Goal: Task Accomplishment & Management: Manage account settings

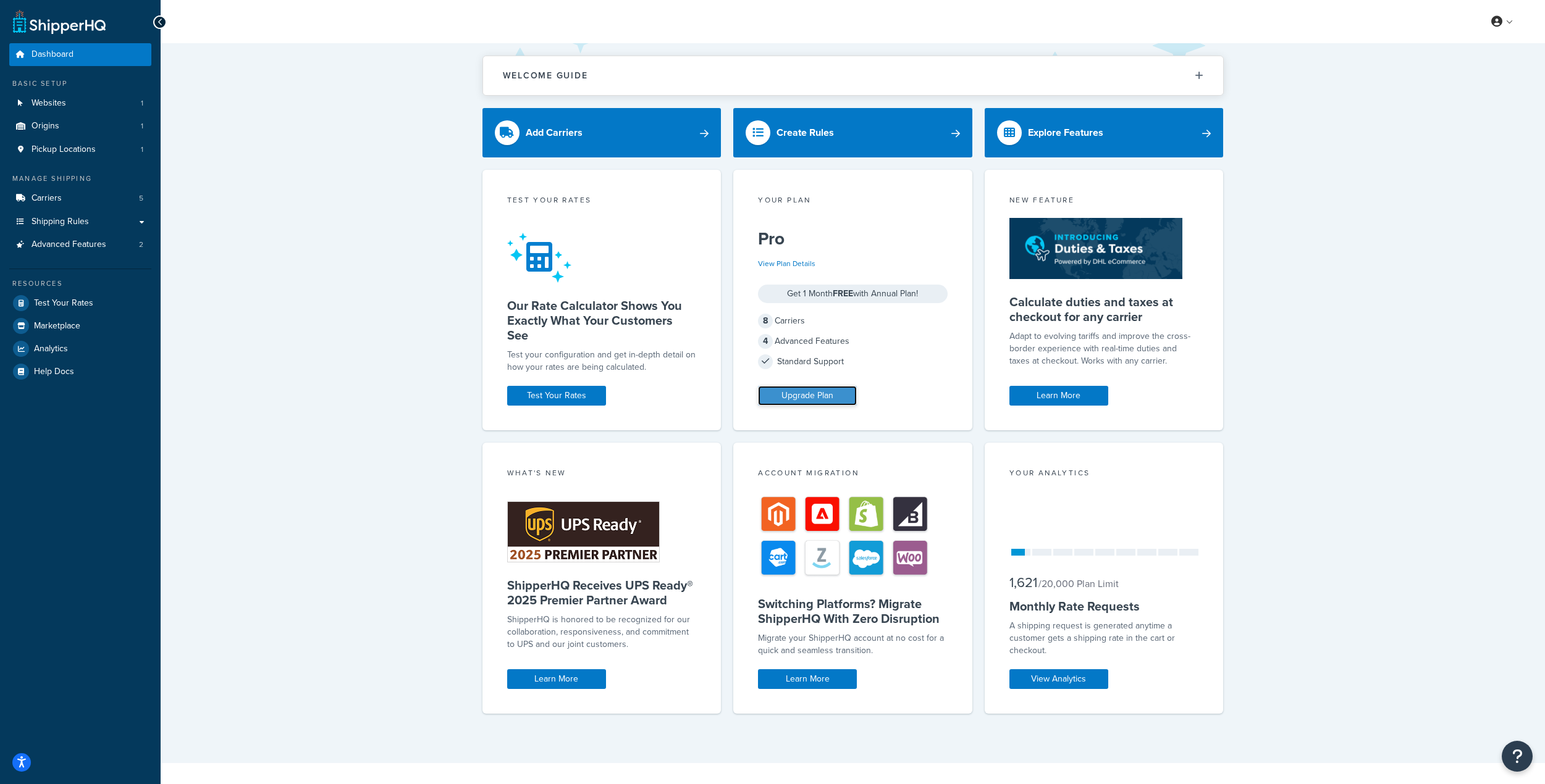
click at [800, 393] on link "Upgrade Plan" at bounding box center [807, 396] width 99 height 20
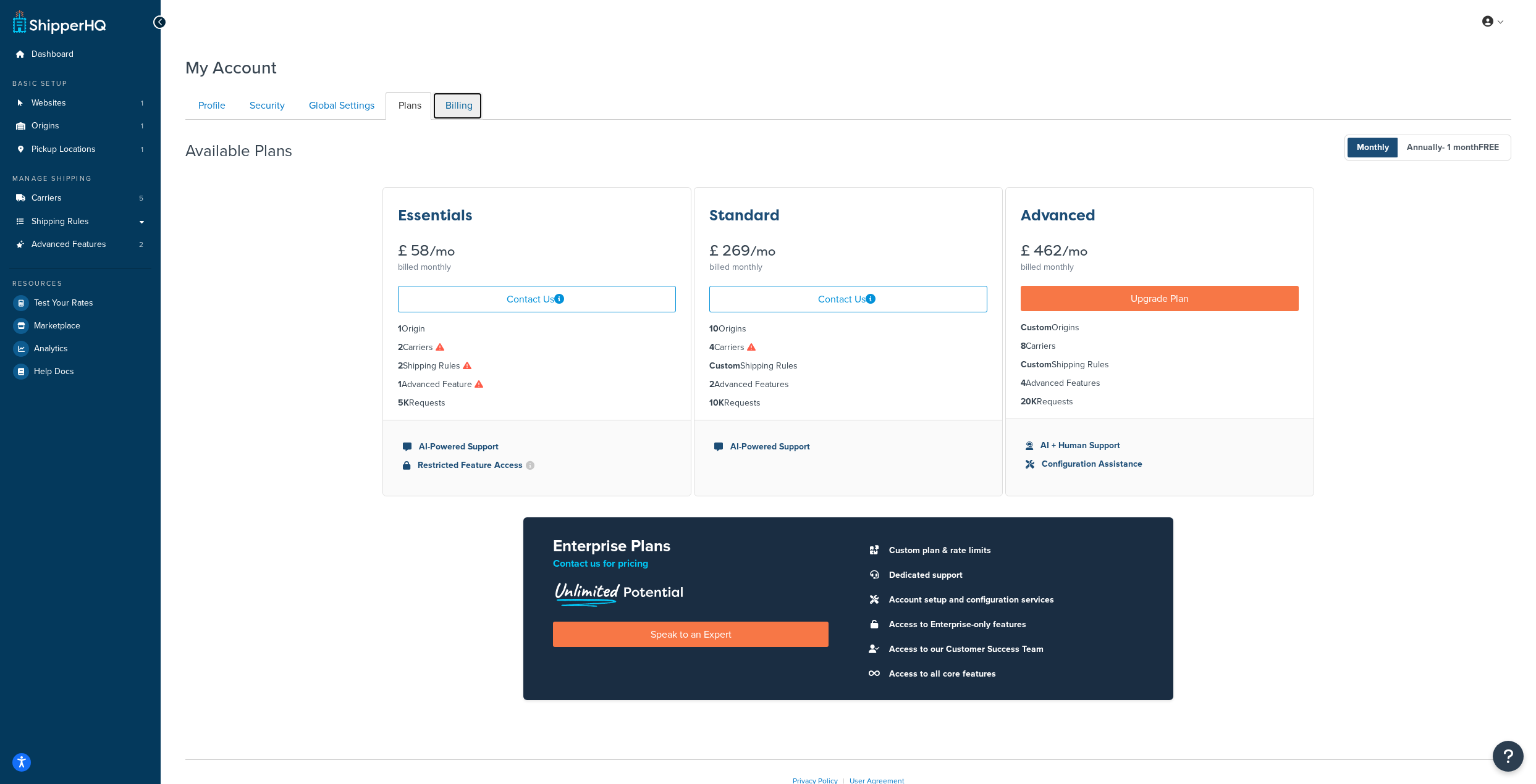
click at [452, 99] on link "Billing" at bounding box center [457, 106] width 50 height 28
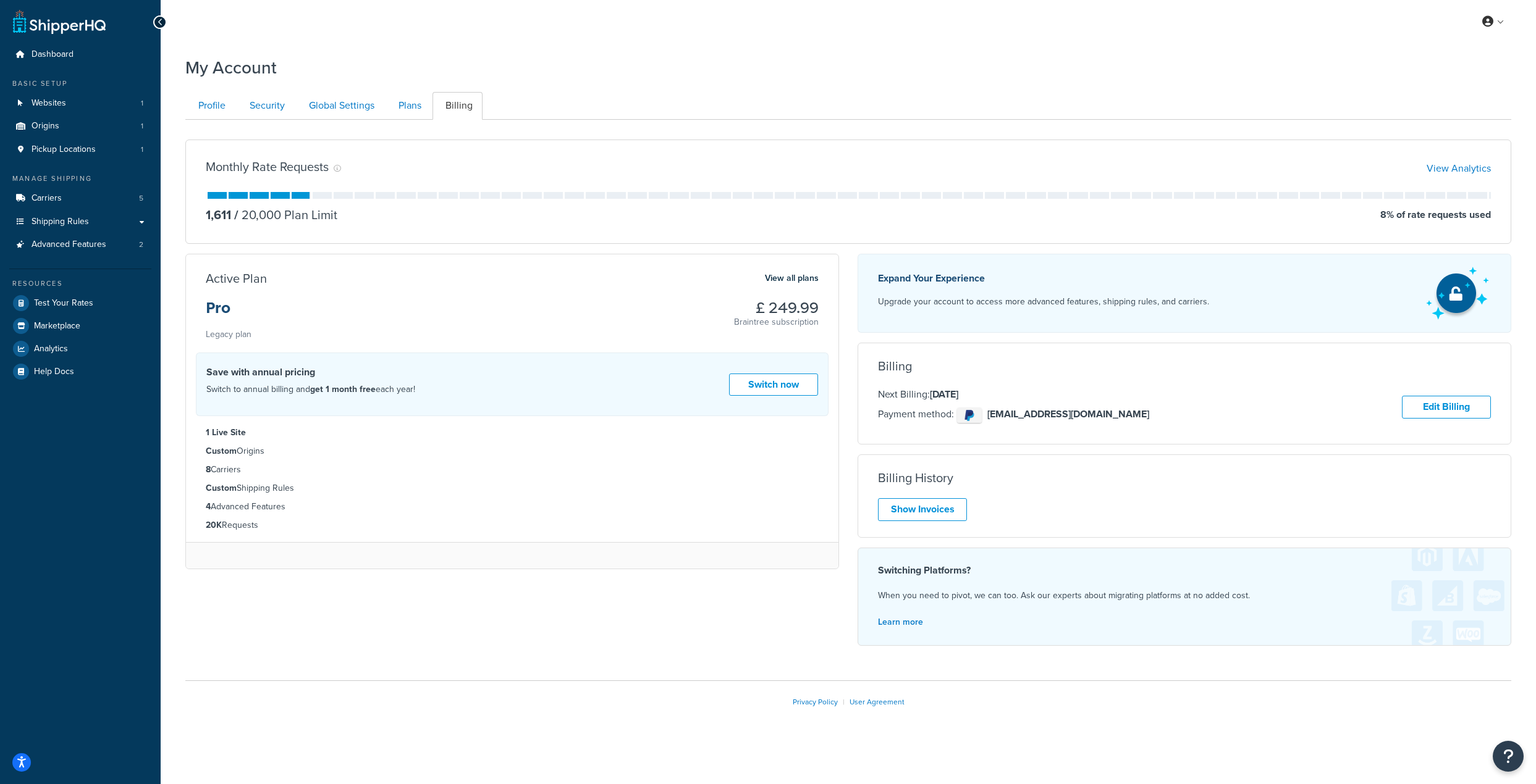
scroll to position [1, 0]
click at [400, 106] on link "Plans" at bounding box center [409, 105] width 46 height 28
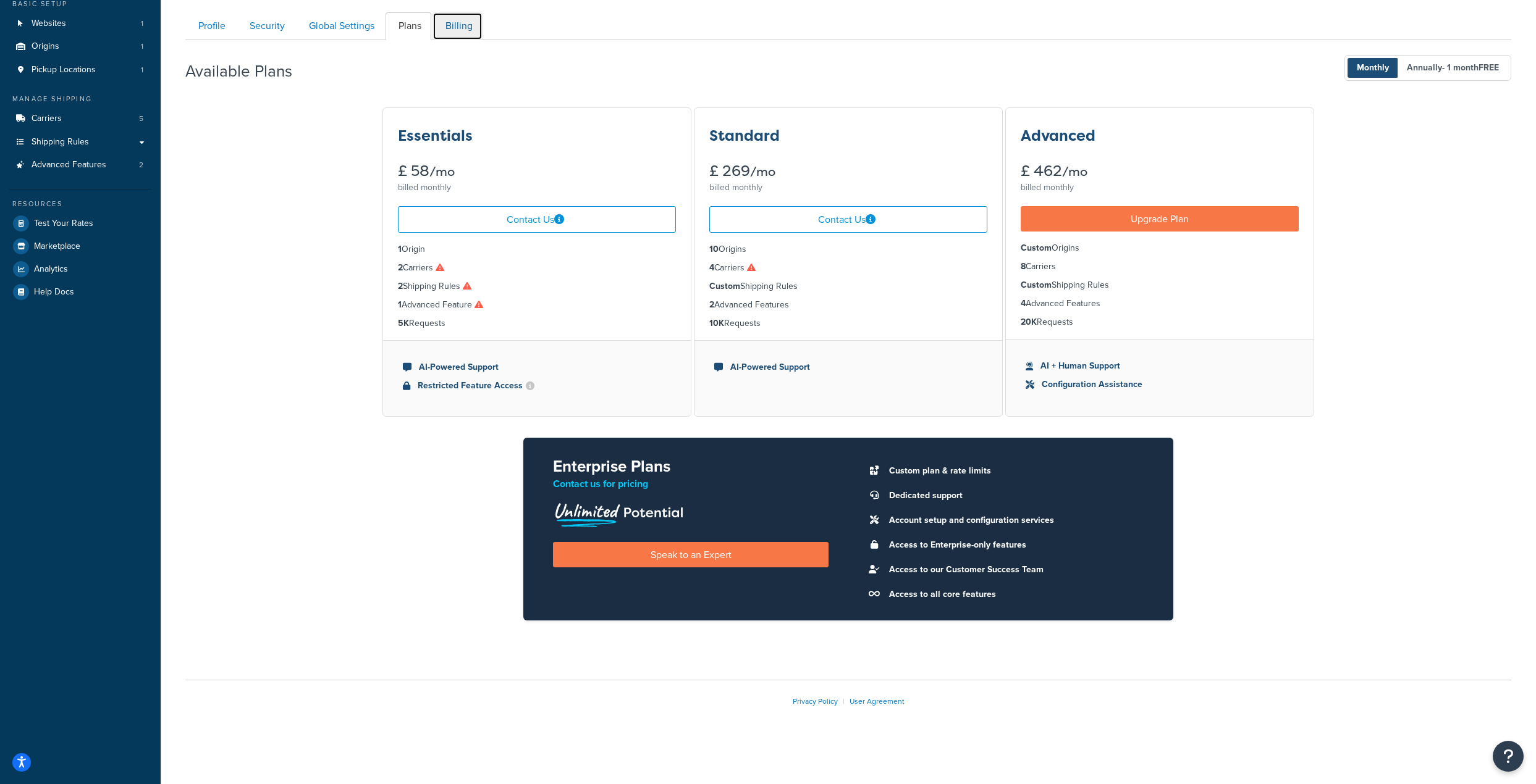
click at [452, 17] on link "Billing" at bounding box center [457, 26] width 50 height 28
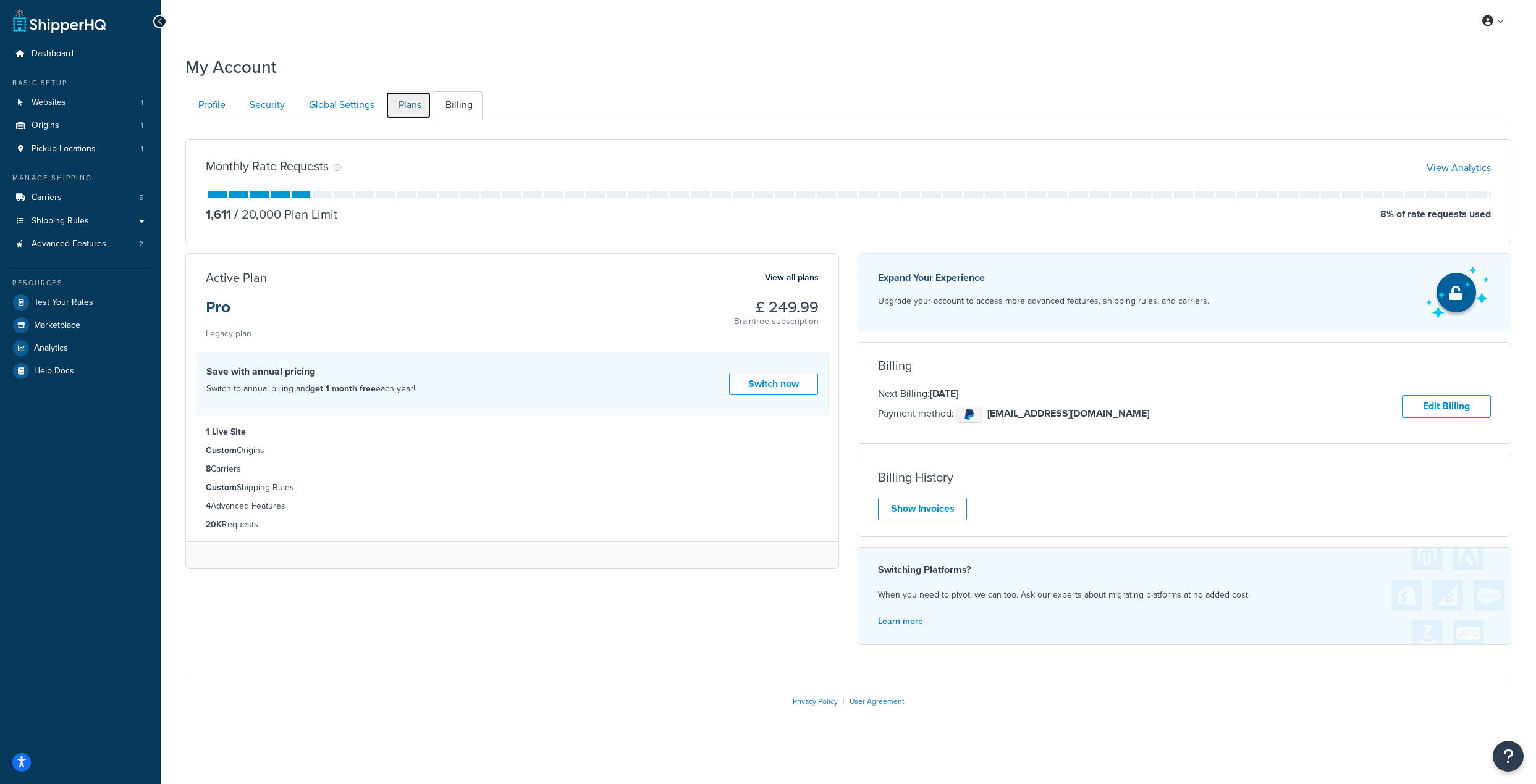
click at [402, 107] on link "Plans" at bounding box center [409, 105] width 46 height 28
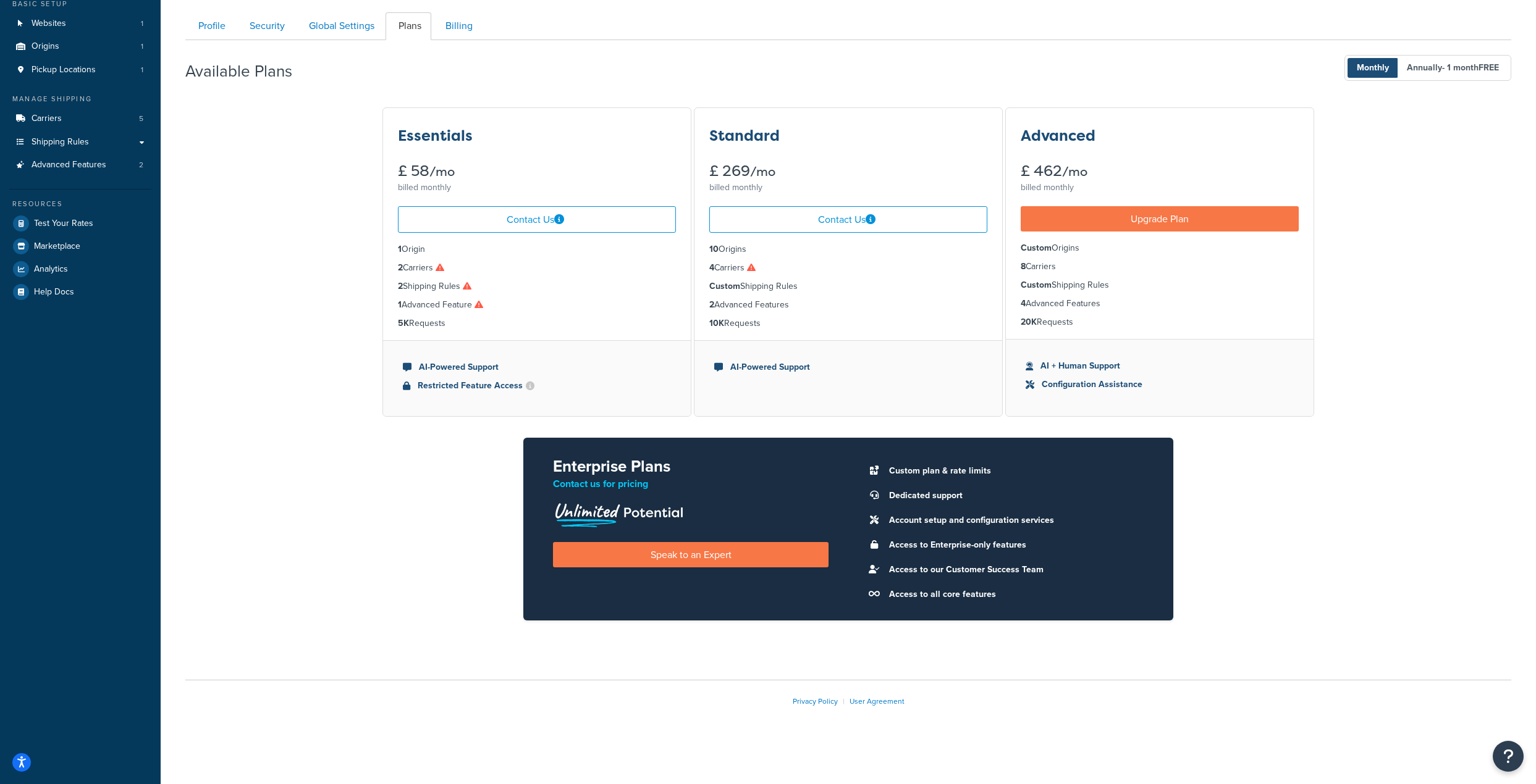
click at [754, 270] on icon at bounding box center [751, 267] width 9 height 9
click at [444, 34] on link "Billing" at bounding box center [457, 26] width 50 height 28
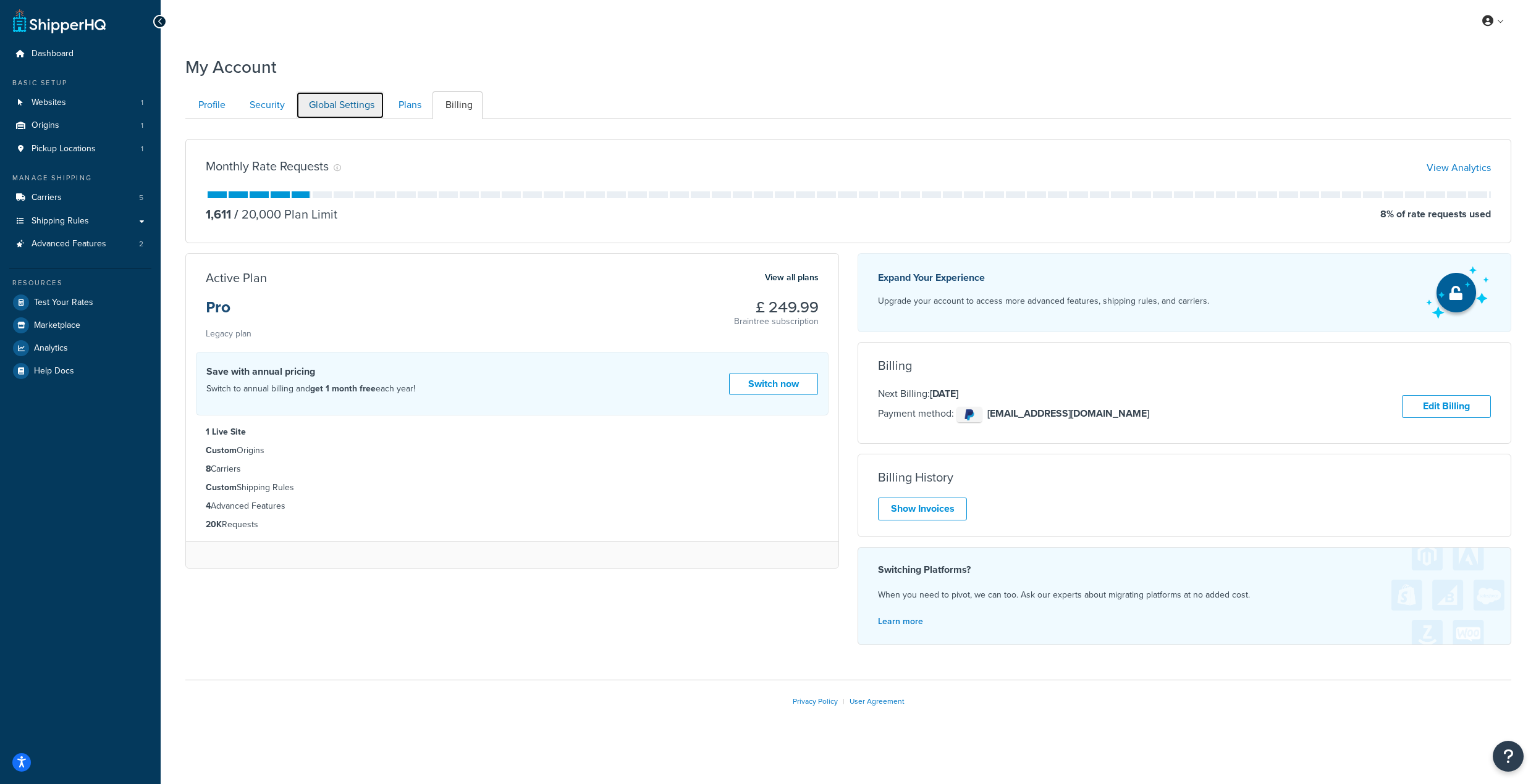
click at [361, 111] on link "Global Settings" at bounding box center [340, 105] width 89 height 28
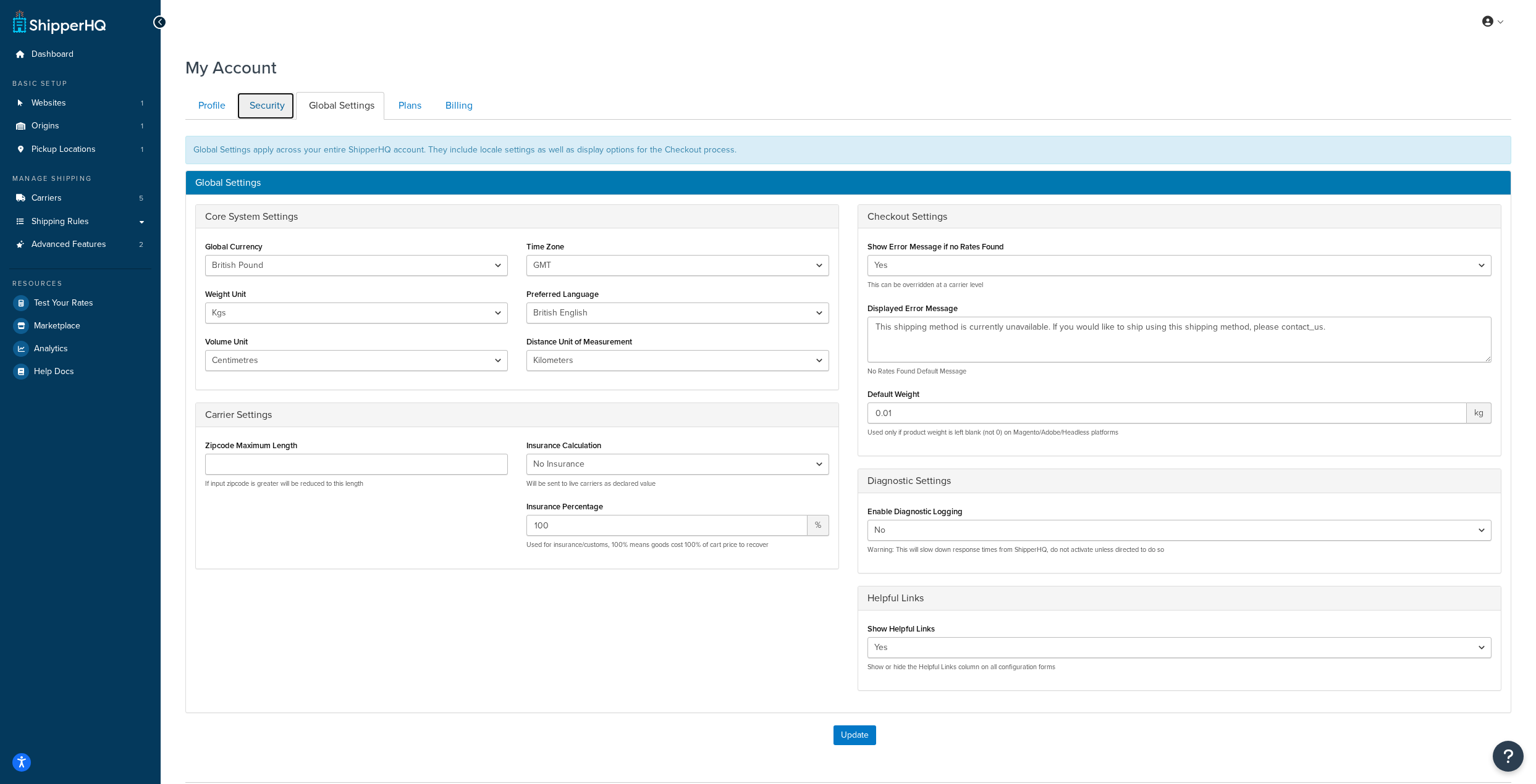
drag, startPoint x: 268, startPoint y: 112, endPoint x: 259, endPoint y: 116, distance: 9.8
click at [269, 112] on link "Security" at bounding box center [265, 106] width 58 height 28
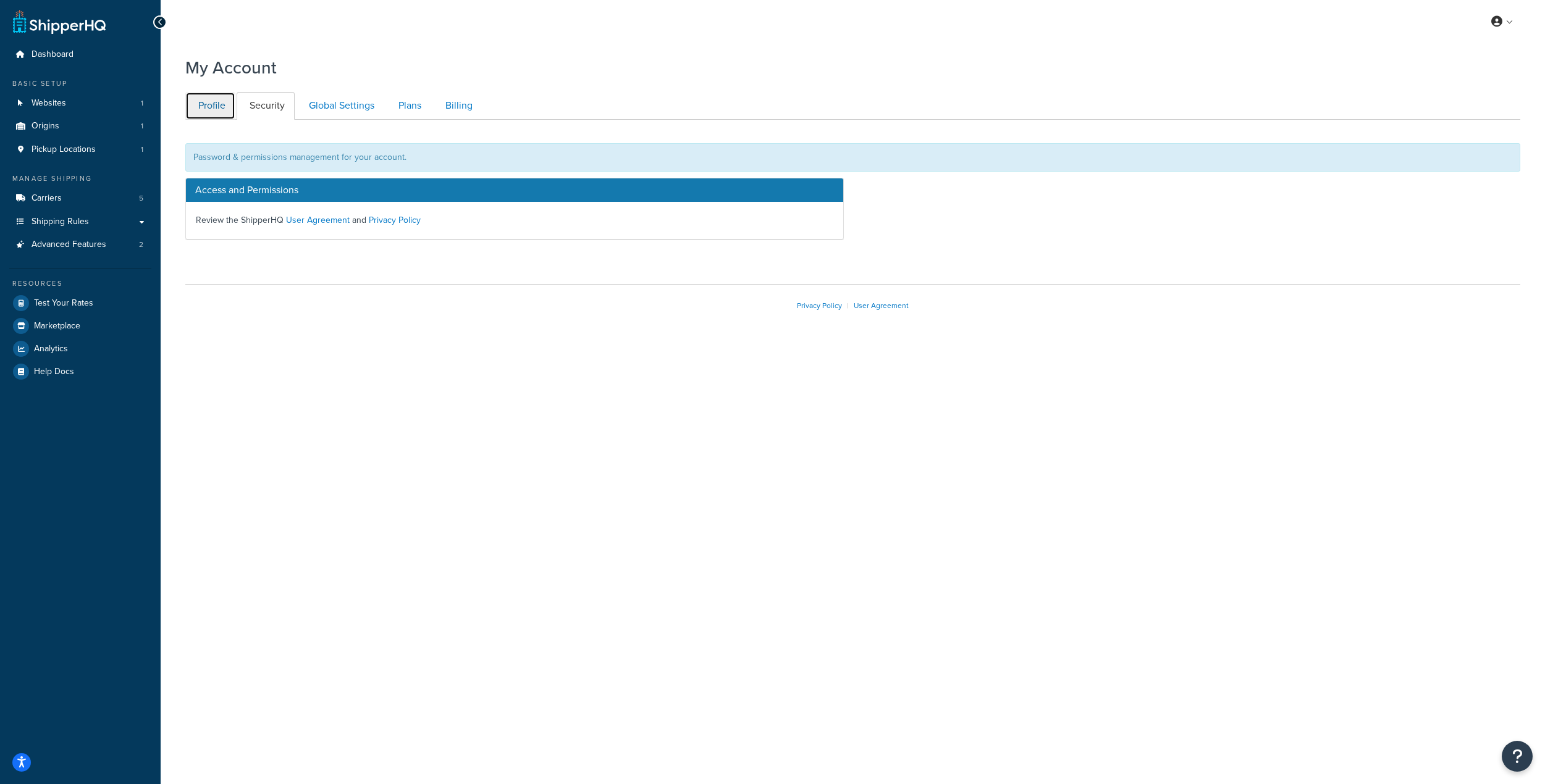
click at [214, 114] on link "Profile" at bounding box center [210, 106] width 50 height 28
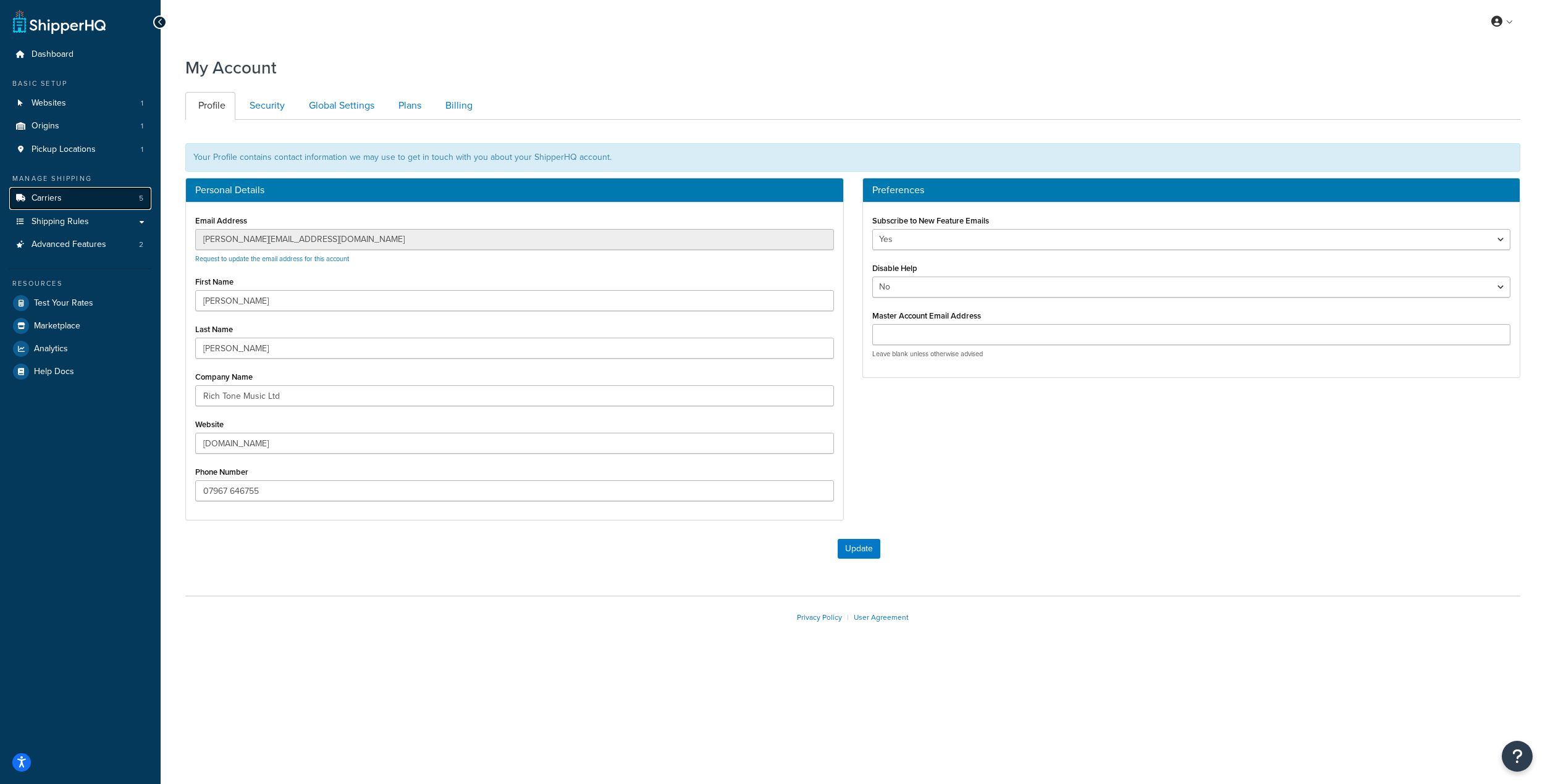
click at [116, 204] on link "Carriers 5" at bounding box center [80, 198] width 142 height 23
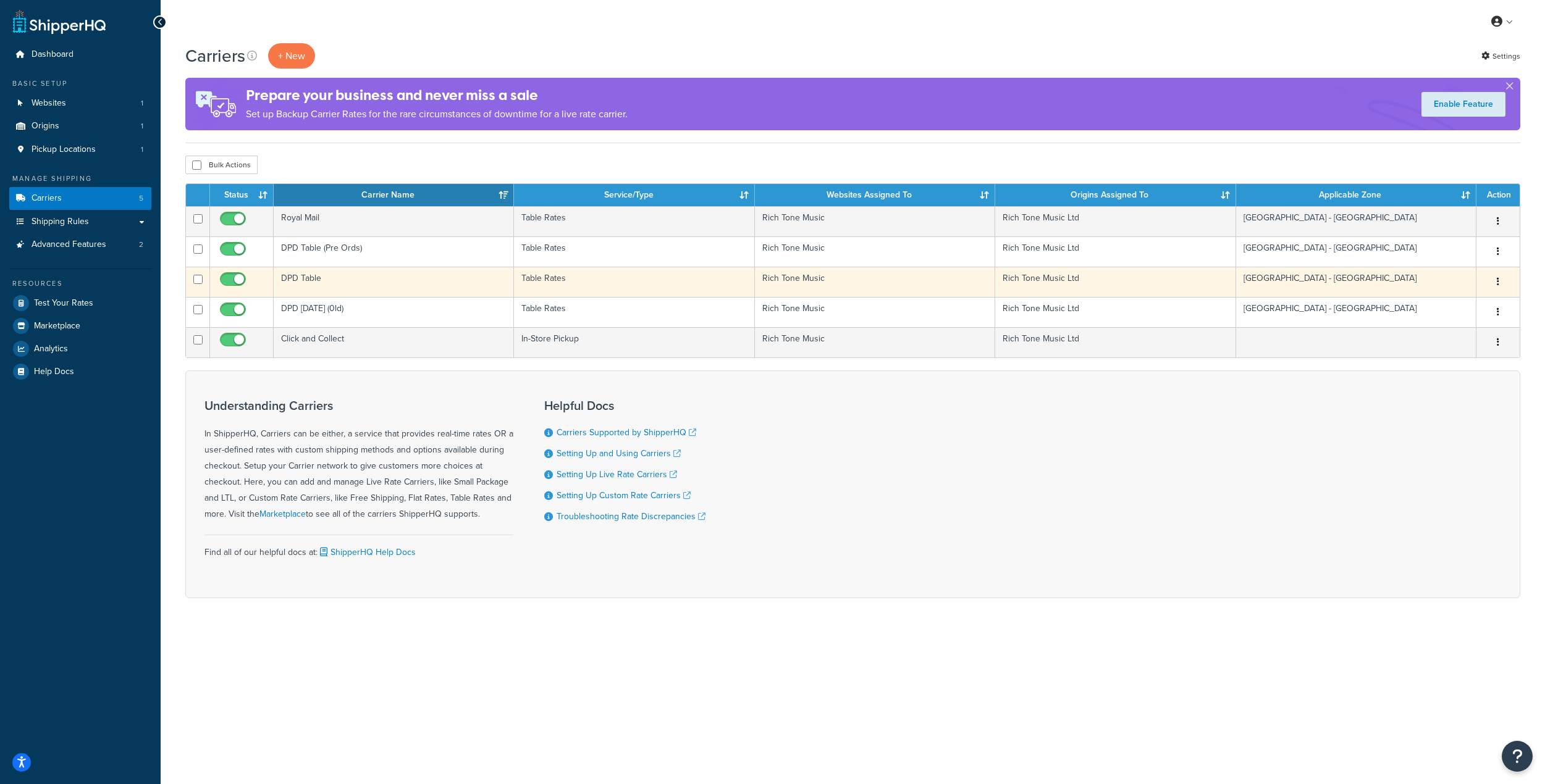
click at [341, 278] on td "DPD Table" at bounding box center [394, 282] width 240 height 30
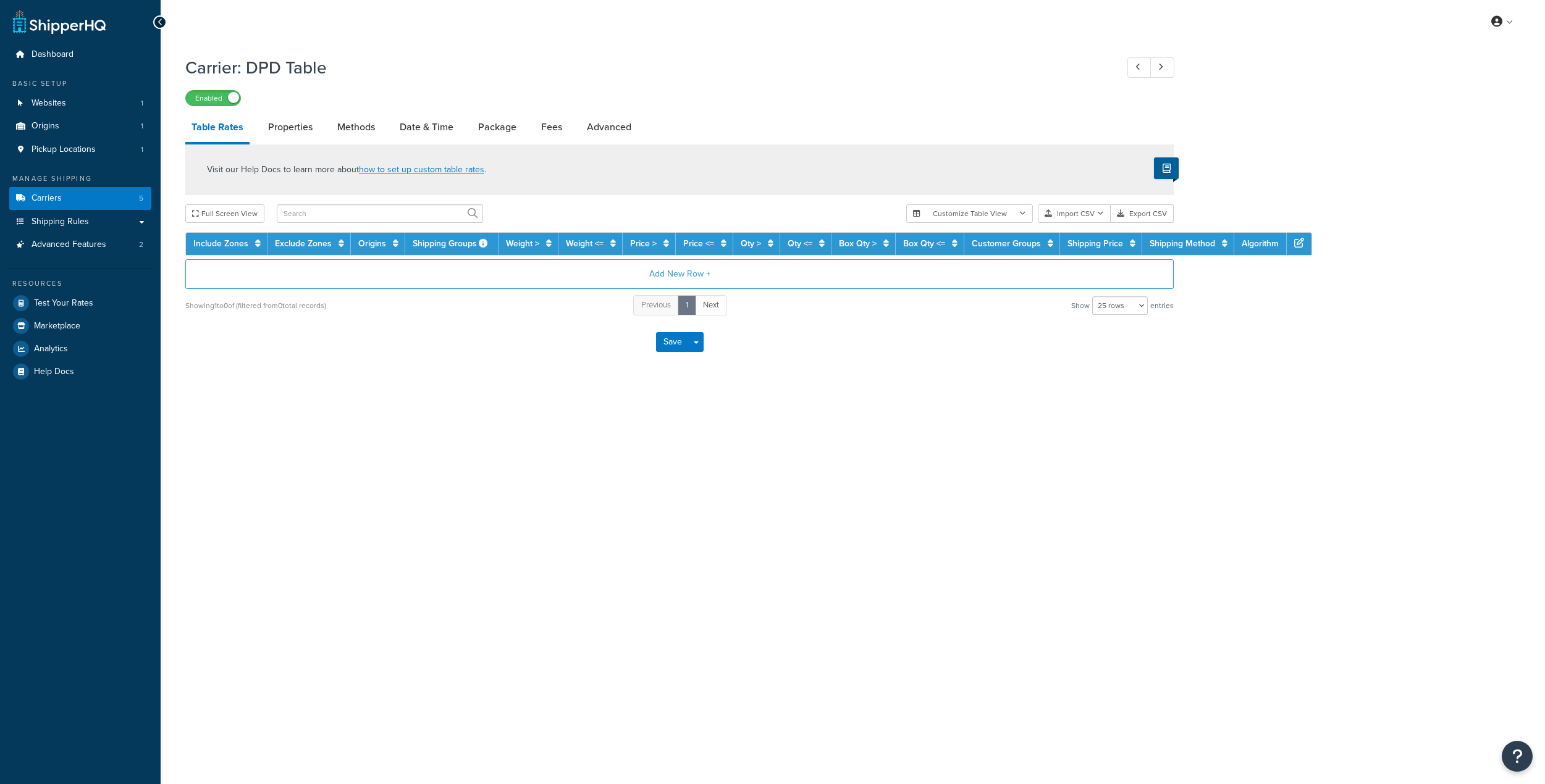
select select "25"
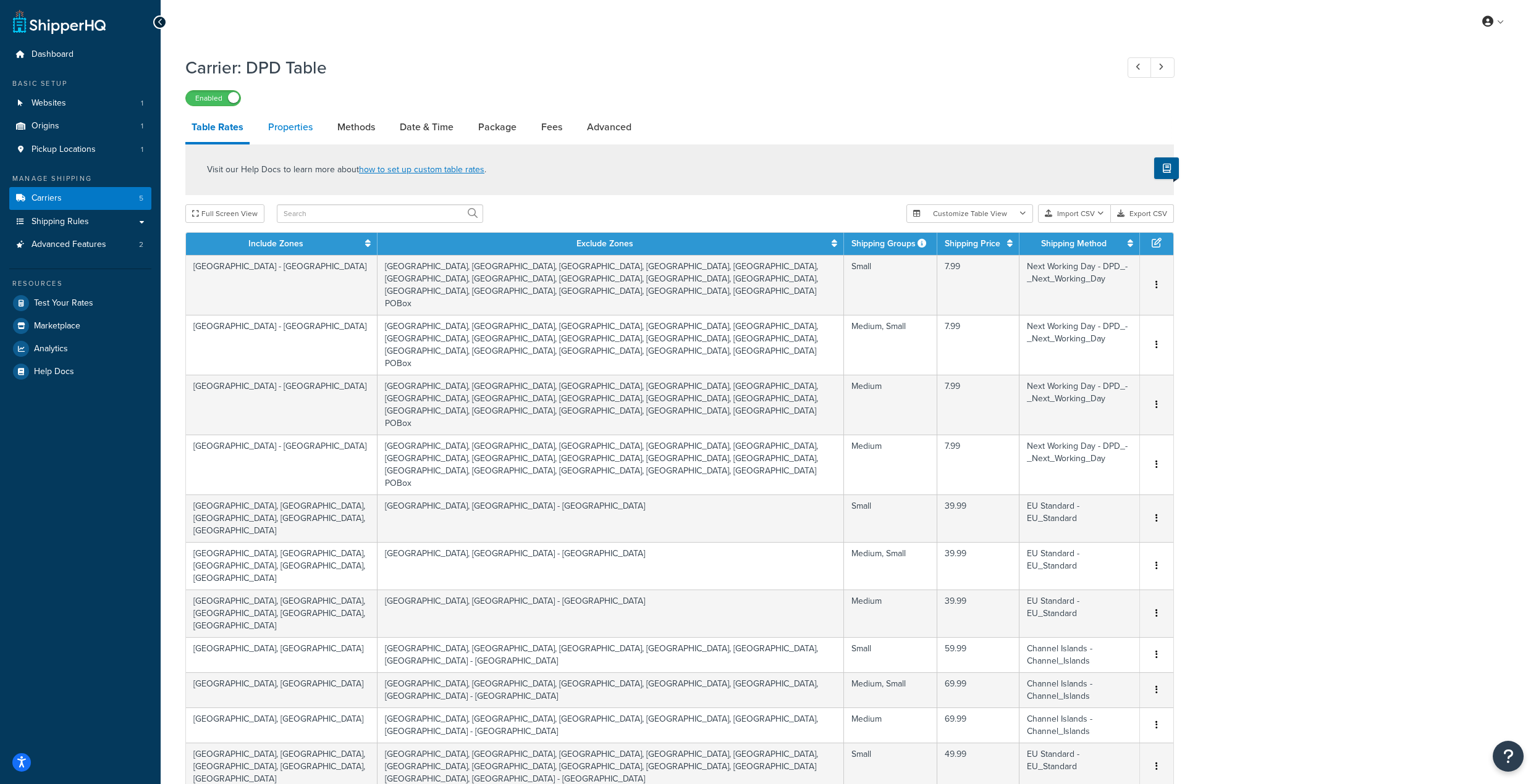
click at [297, 129] on link "Properties" at bounding box center [291, 127] width 57 height 30
select select "HIGHEST"
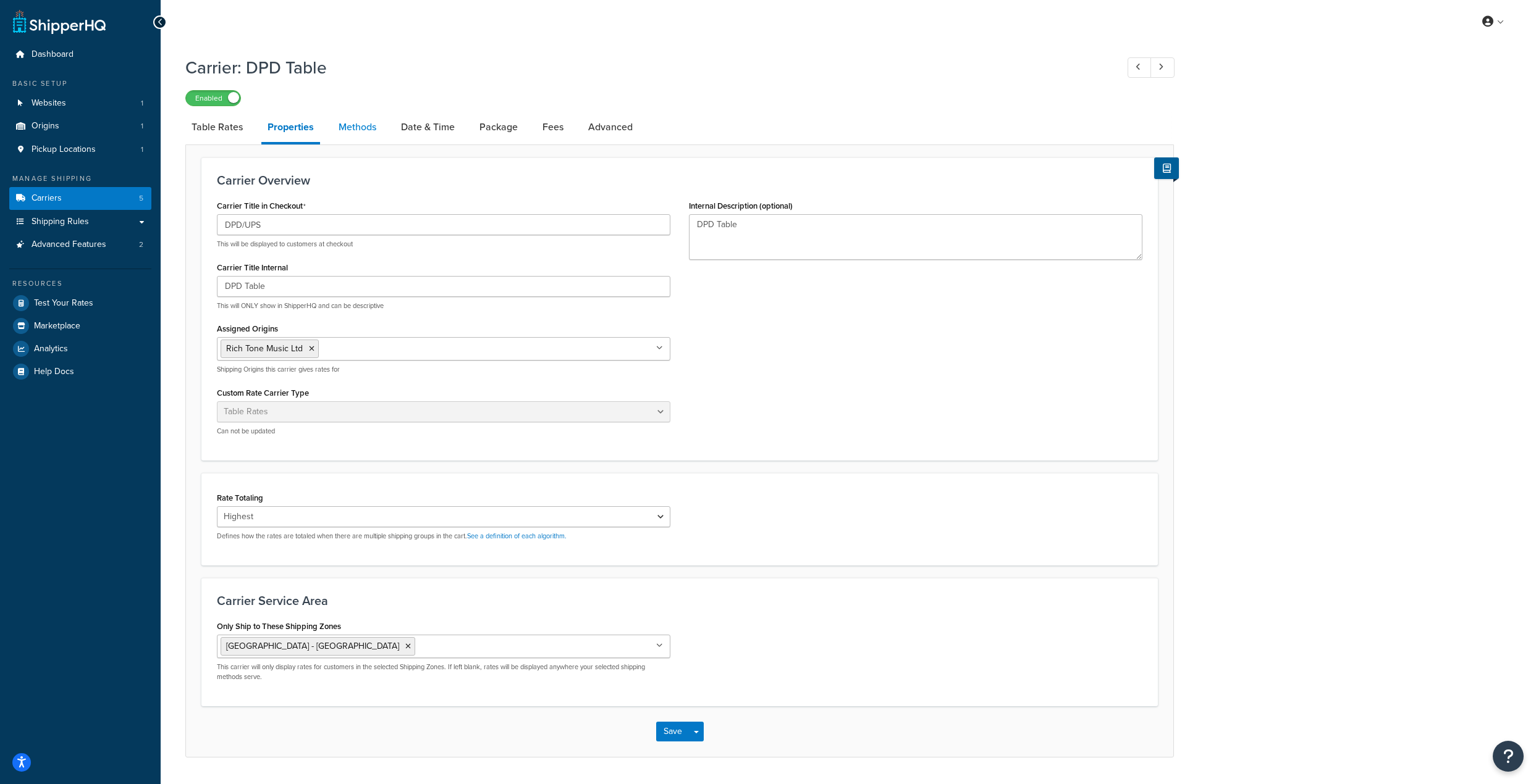
click at [366, 133] on link "Methods" at bounding box center [357, 127] width 50 height 30
select select "25"
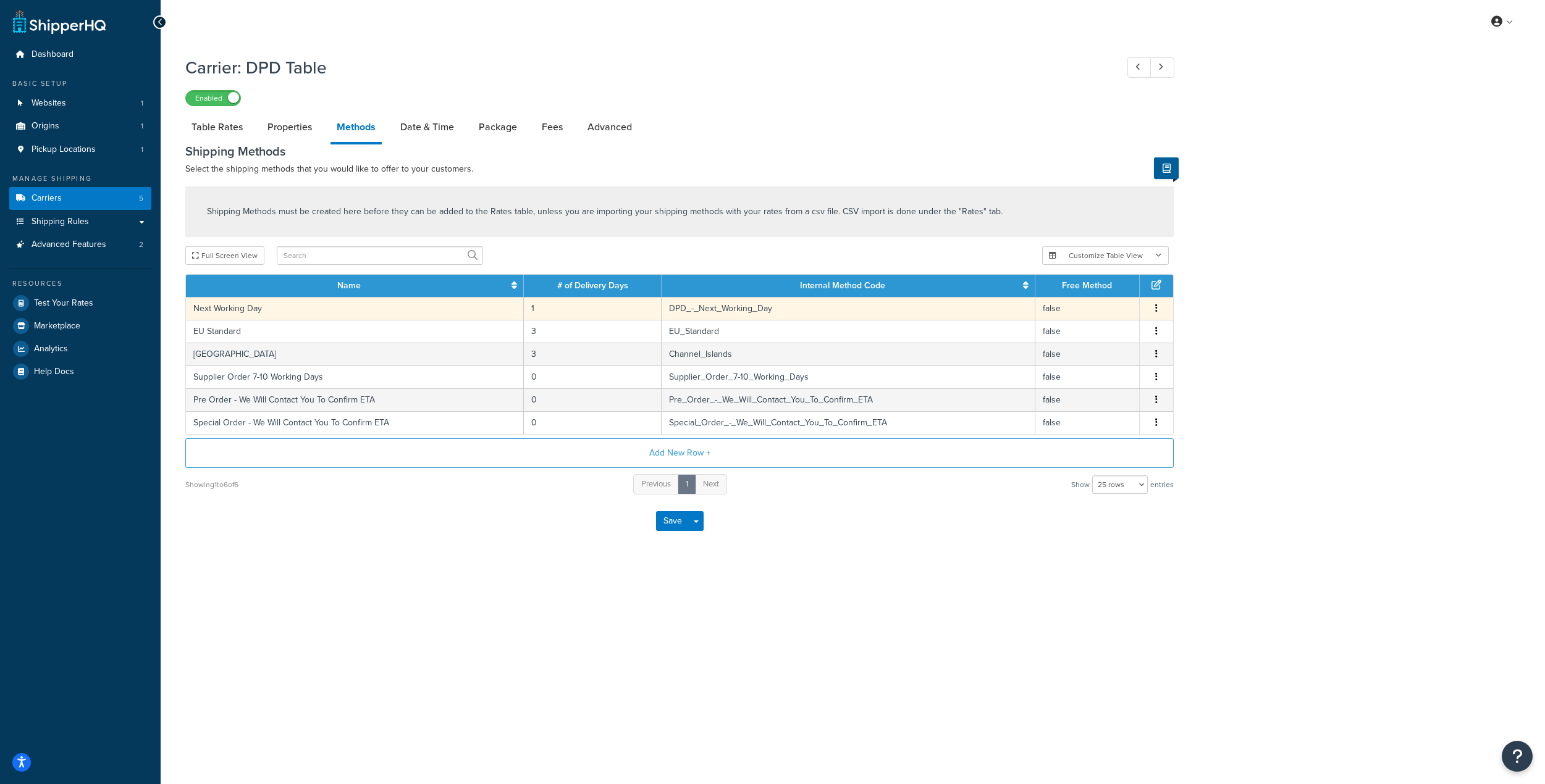
click at [406, 308] on td "Next Working Day" at bounding box center [354, 308] width 338 height 23
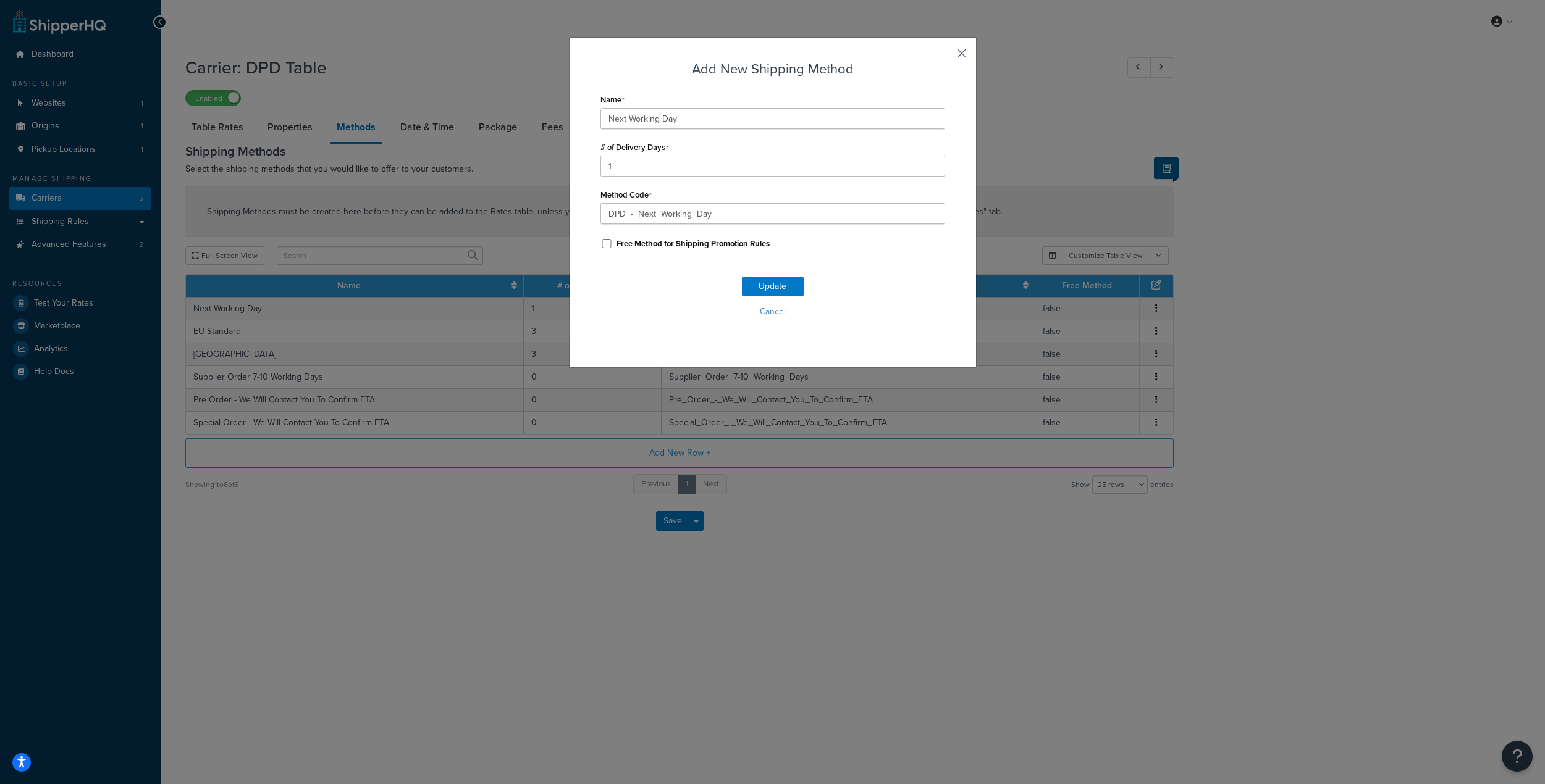
click at [945, 56] on button "button" at bounding box center [944, 58] width 3 height 3
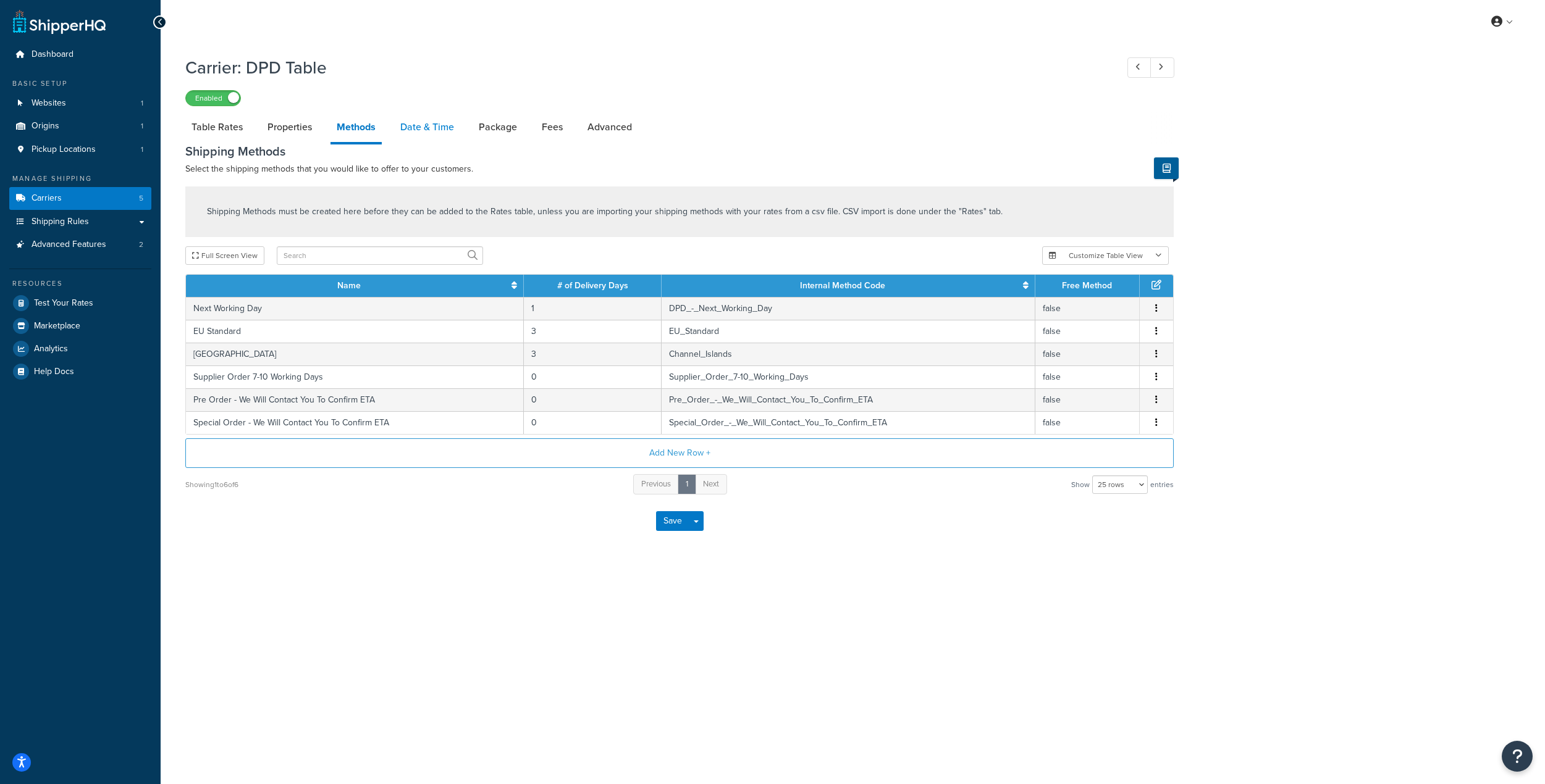
click at [415, 121] on link "Date & Time" at bounding box center [427, 127] width 66 height 30
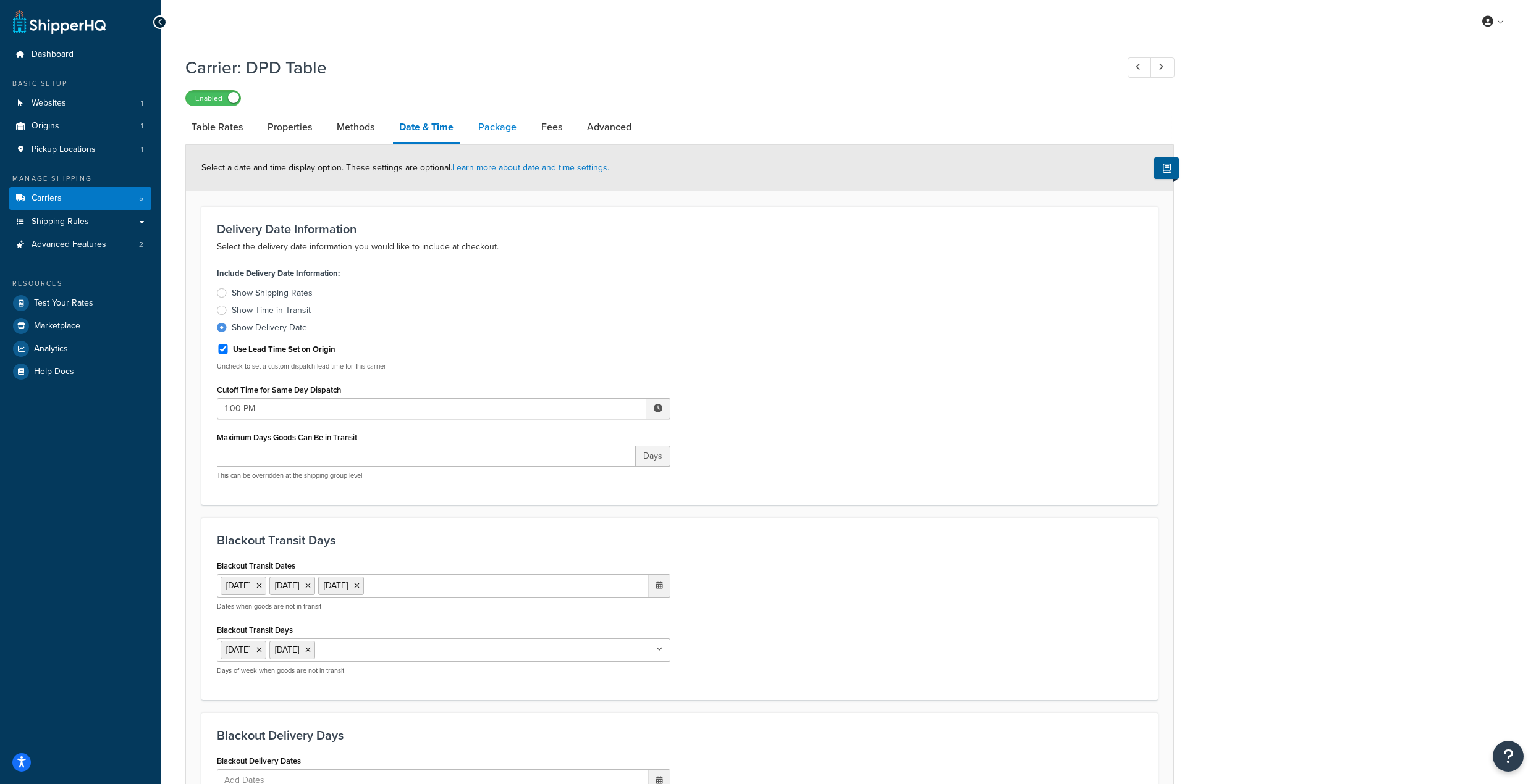
click at [482, 114] on link "Package" at bounding box center [497, 127] width 51 height 30
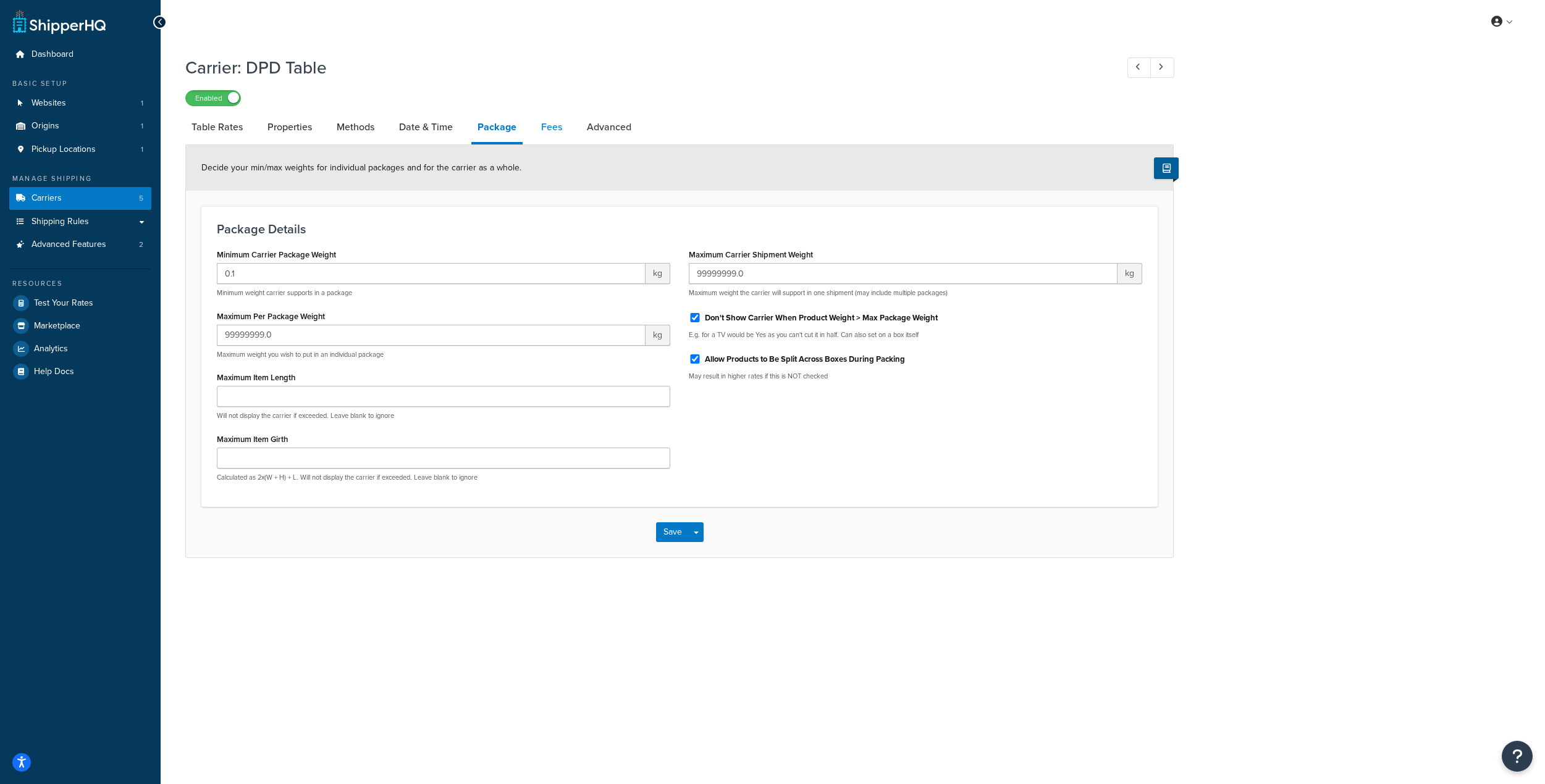
click at [547, 135] on link "Fees" at bounding box center [551, 127] width 34 height 30
select select "AFTER"
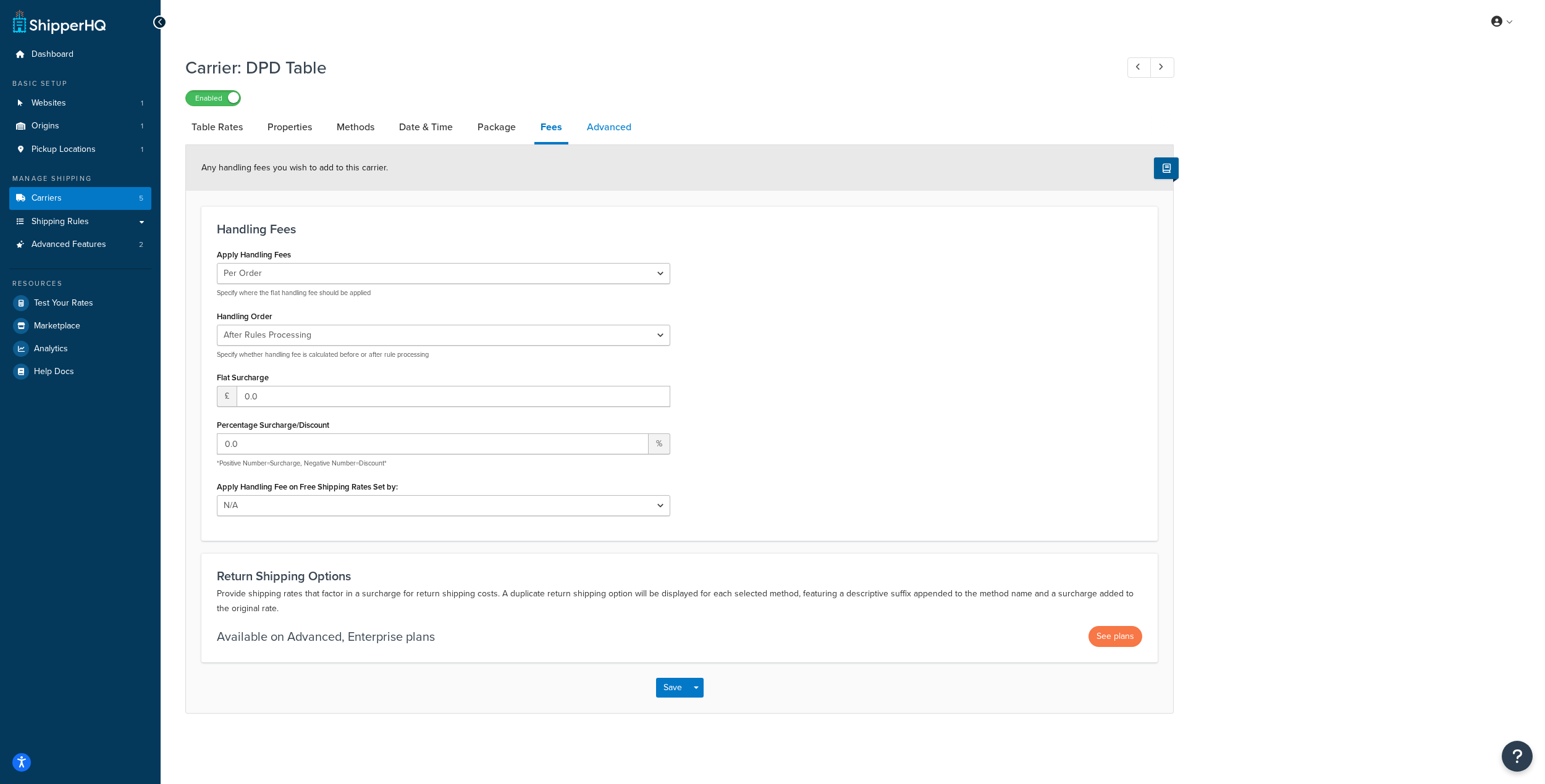
click at [589, 129] on link "Advanced" at bounding box center [609, 127] width 57 height 30
select select "false"
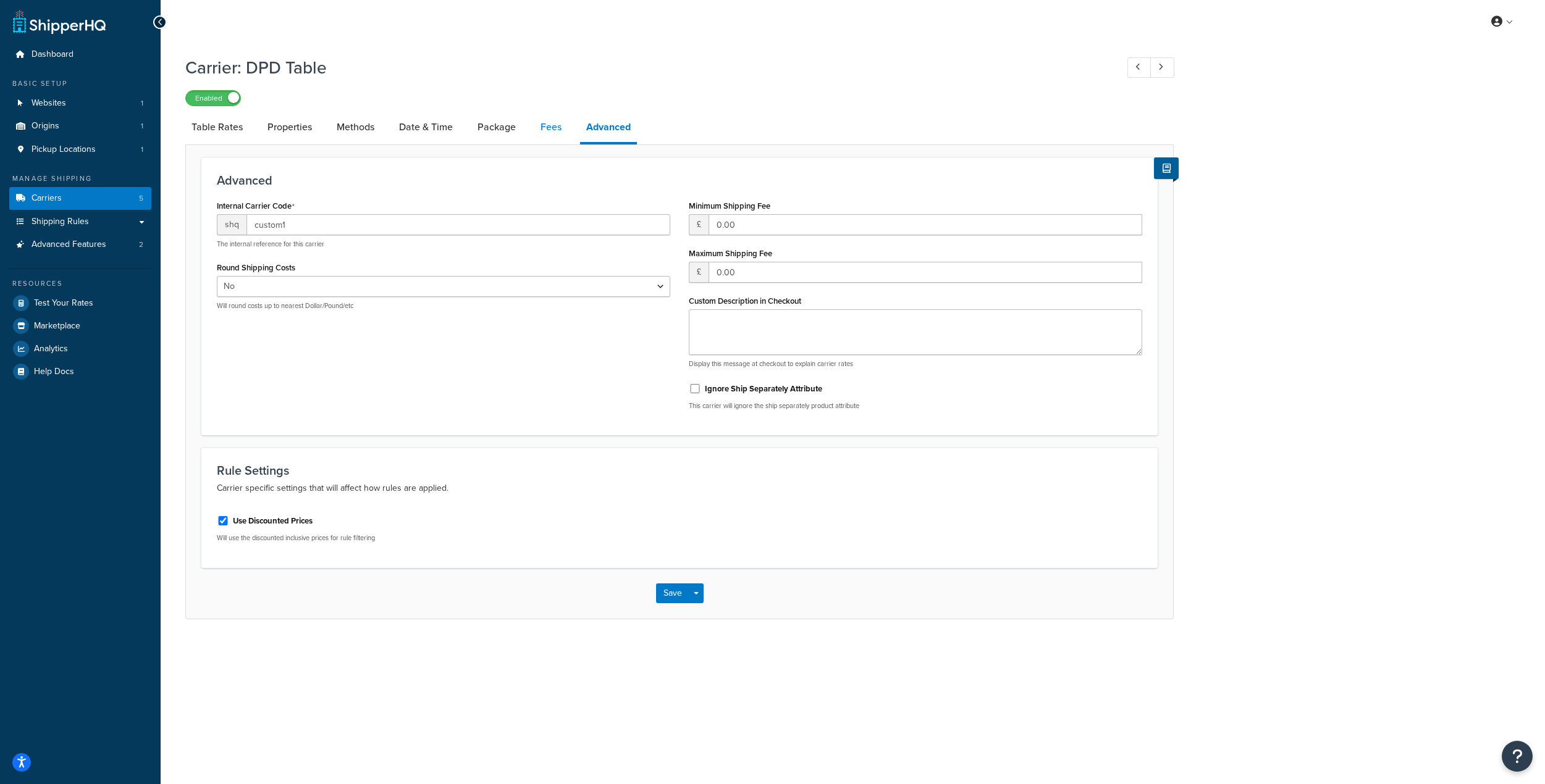
click at [539, 134] on link "Fees" at bounding box center [551, 127] width 34 height 30
select select "AFTER"
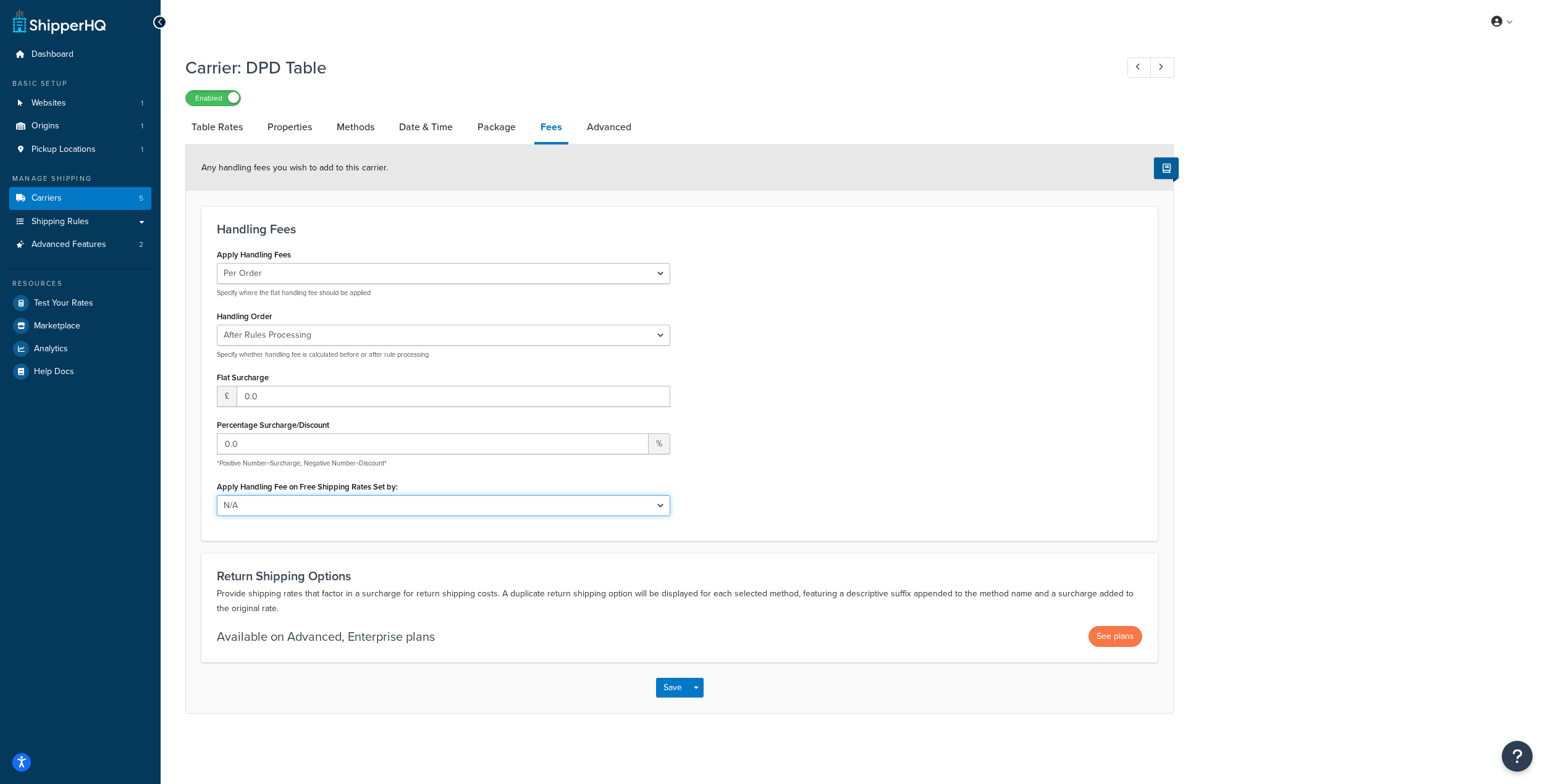
click at [664, 509] on select "N/A Fixed/Free Shipping Methods Free Promotion Rules All Free Shipping" at bounding box center [444, 506] width 454 height 21
click at [955, 482] on div "Apply Handling Fees Per Order Per Item Per Package Specify where the flat handl…" at bounding box center [679, 385] width 944 height 279
click at [614, 136] on link "Advanced" at bounding box center [609, 127] width 57 height 30
select select "false"
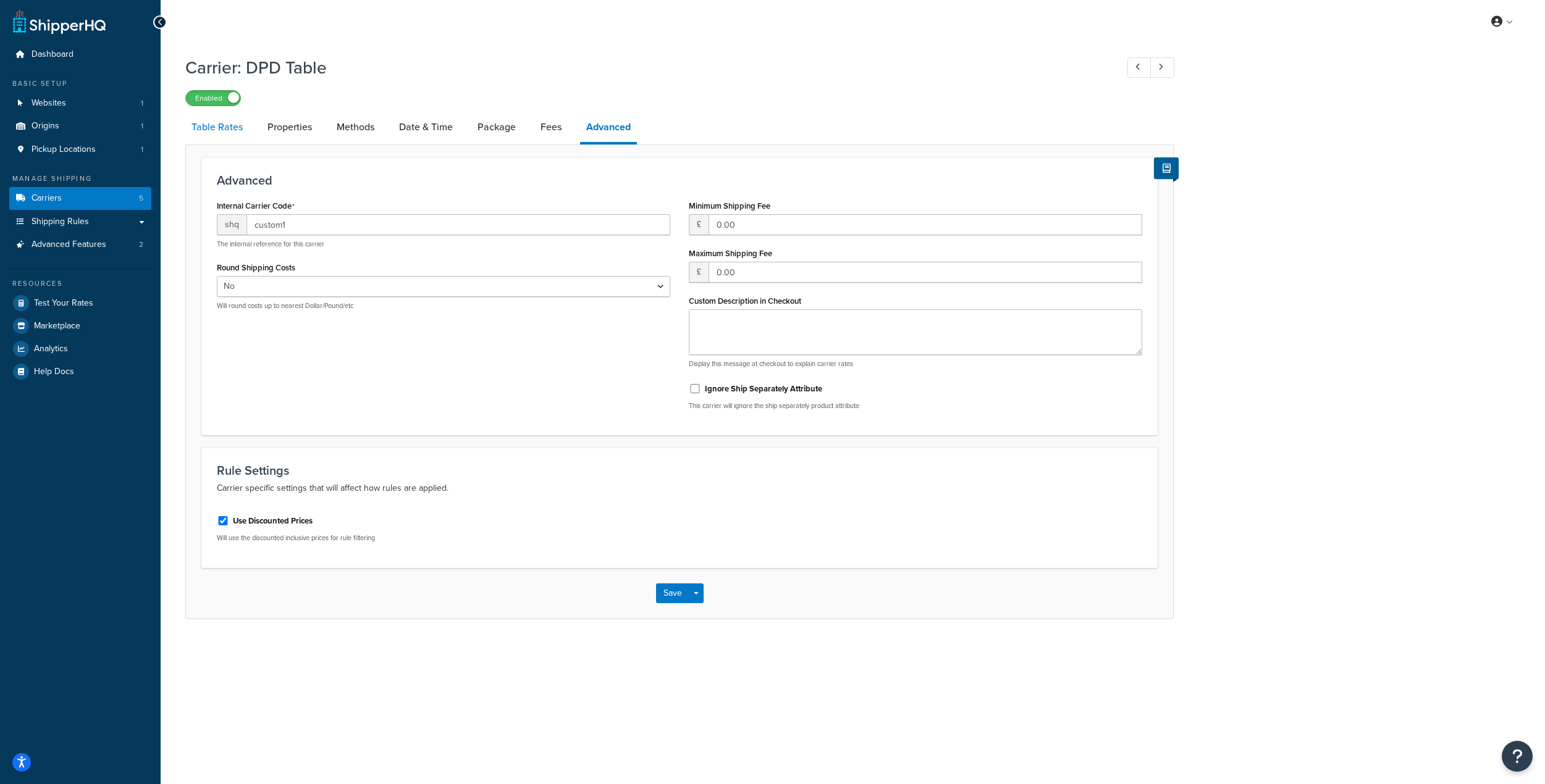
click at [221, 126] on link "Table Rates" at bounding box center [216, 127] width 64 height 30
select select "25"
